Goal: Find specific page/section: Find specific page/section

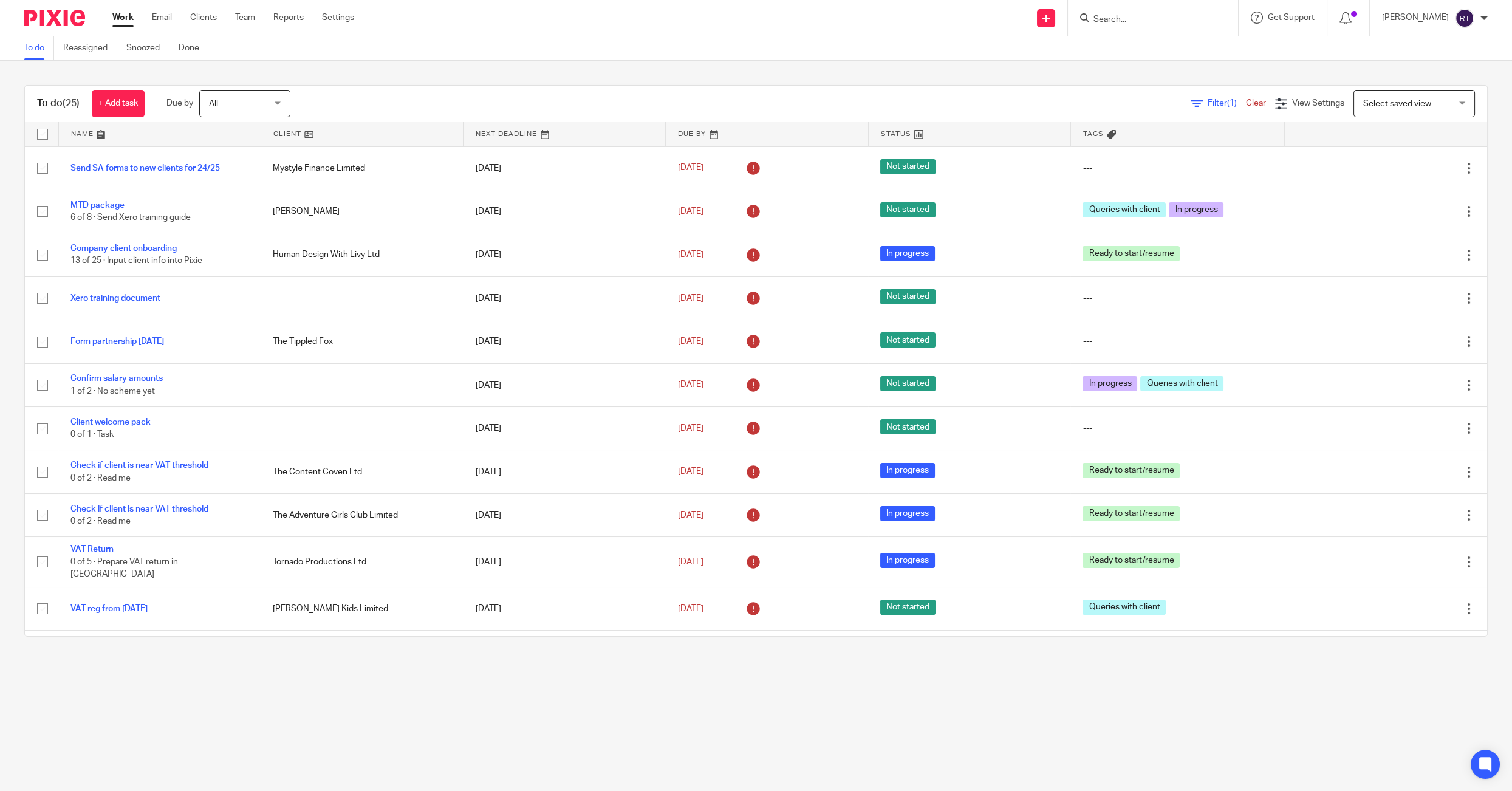
click at [1160, 17] on input "Search" at bounding box center [1147, 19] width 109 height 11
type input "rosi"
click at [1168, 61] on link at bounding box center [1209, 52] width 239 height 28
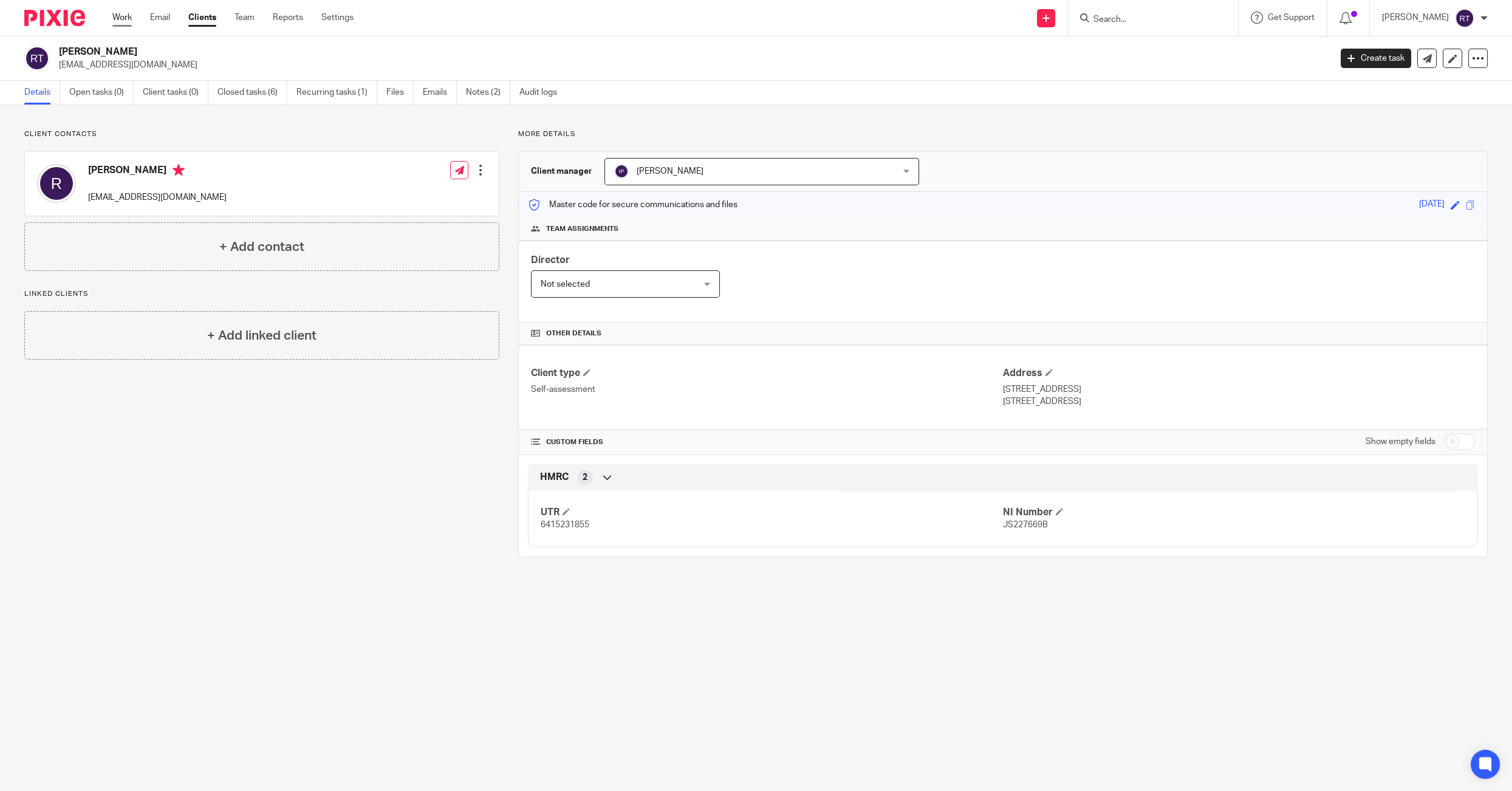
click at [119, 15] on link "Work" at bounding box center [122, 17] width 19 height 13
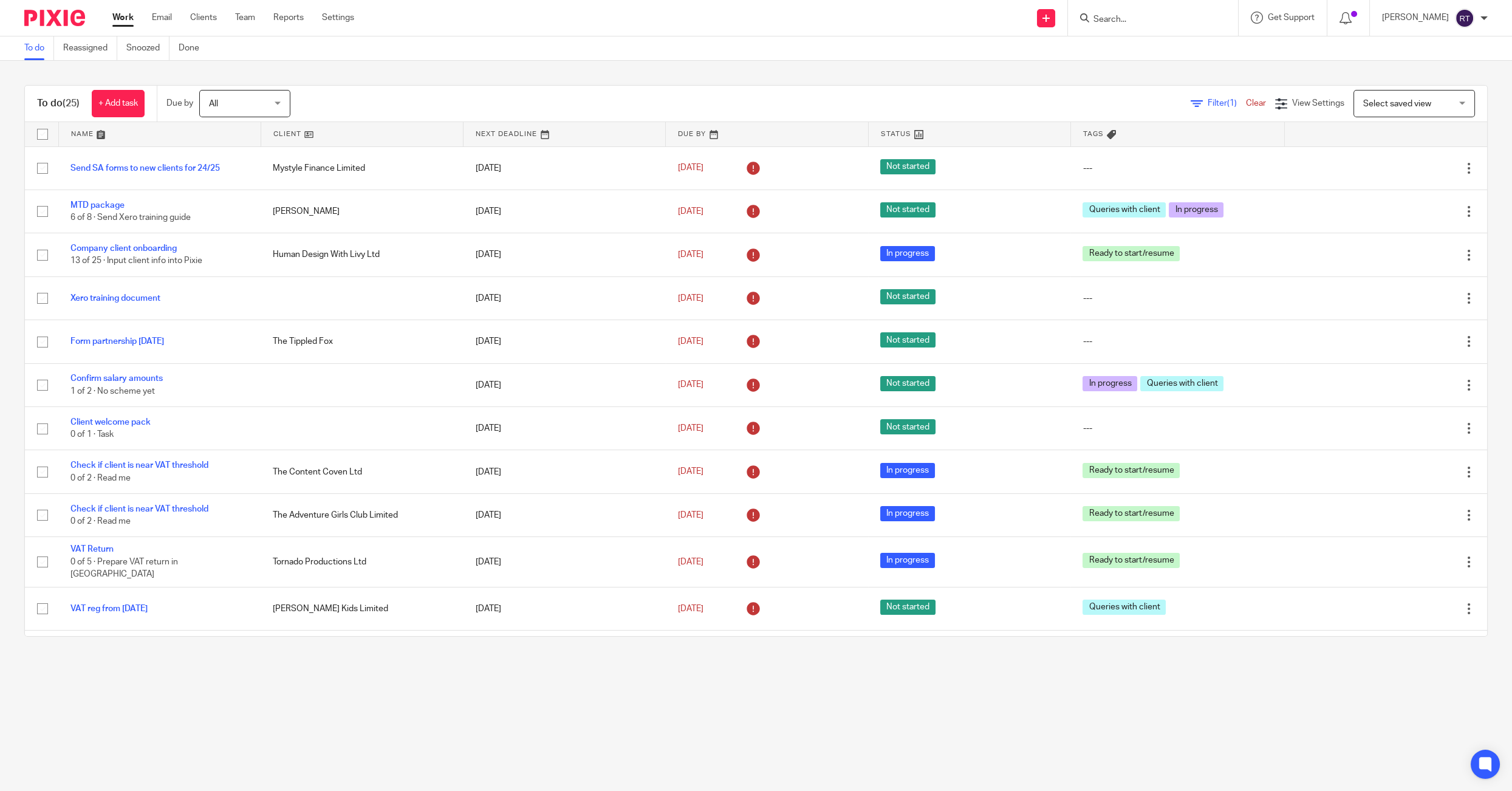
click at [1198, 15] on input "Search" at bounding box center [1147, 19] width 109 height 11
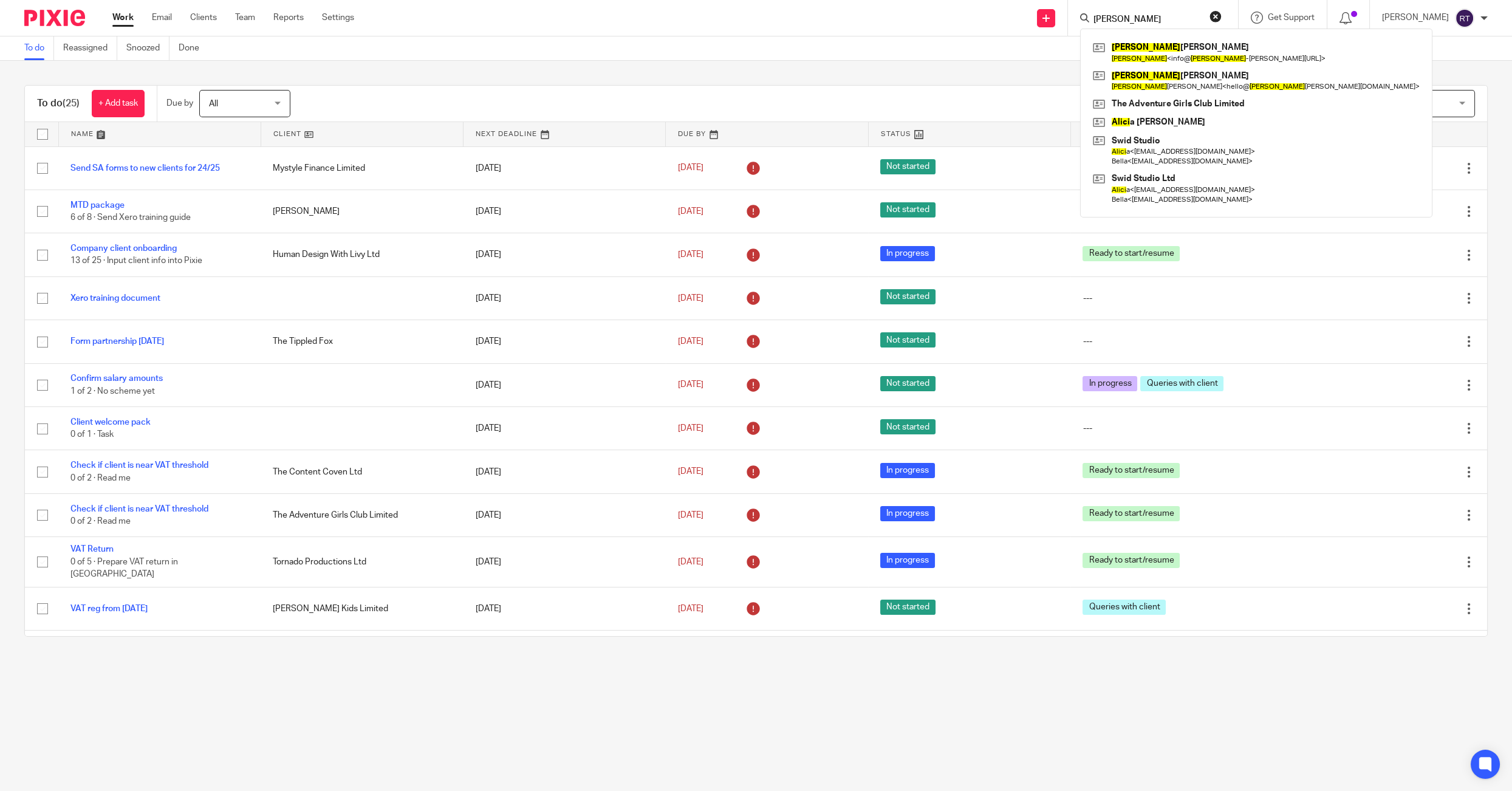
type input "ALICE"
